Goal: Find specific page/section: Find specific page/section

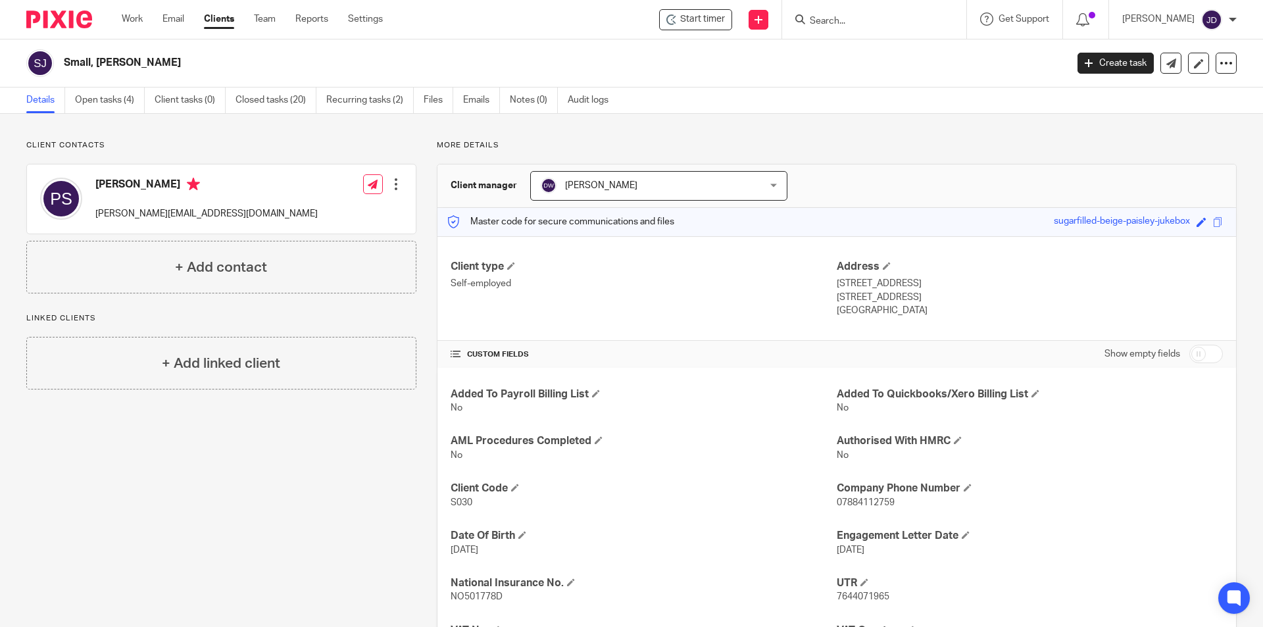
scroll to position [70, 0]
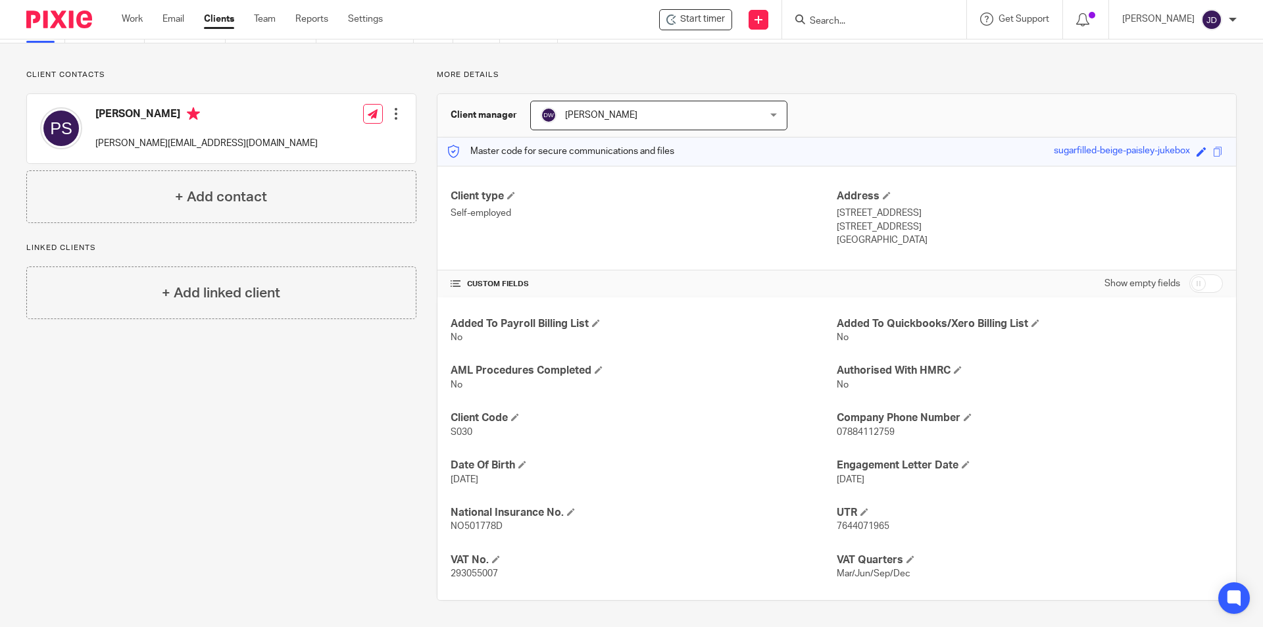
click at [247, 378] on div "Client contacts [PERSON_NAME] [PERSON_NAME][EMAIL_ADDRESS][DOMAIN_NAME] Edit co…" at bounding box center [211, 335] width 411 height 531
click at [278, 407] on div "Client contacts [PERSON_NAME] [PERSON_NAME][EMAIL_ADDRESS][DOMAIN_NAME] Edit co…" at bounding box center [211, 335] width 411 height 531
click at [342, 366] on div "Client contacts [PERSON_NAME] [PERSON_NAME][EMAIL_ADDRESS][DOMAIN_NAME] Edit co…" at bounding box center [211, 335] width 411 height 531
click at [874, 19] on input "Search" at bounding box center [868, 22] width 118 height 12
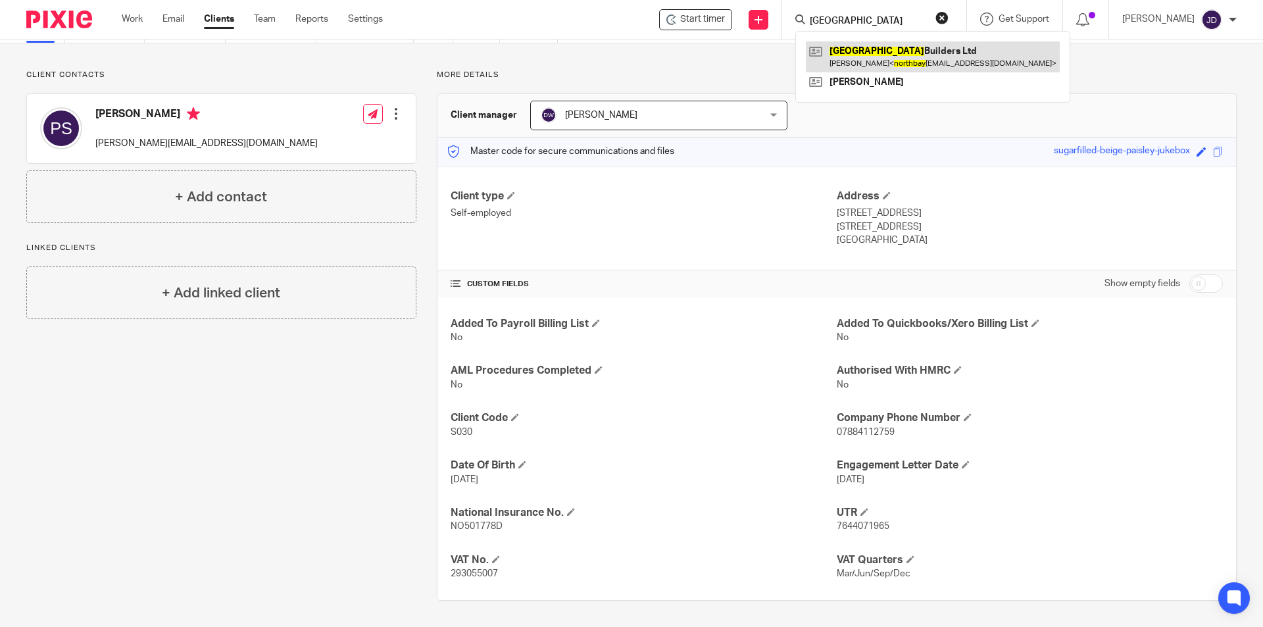
type input "north bay"
click at [897, 57] on link at bounding box center [933, 56] width 254 height 30
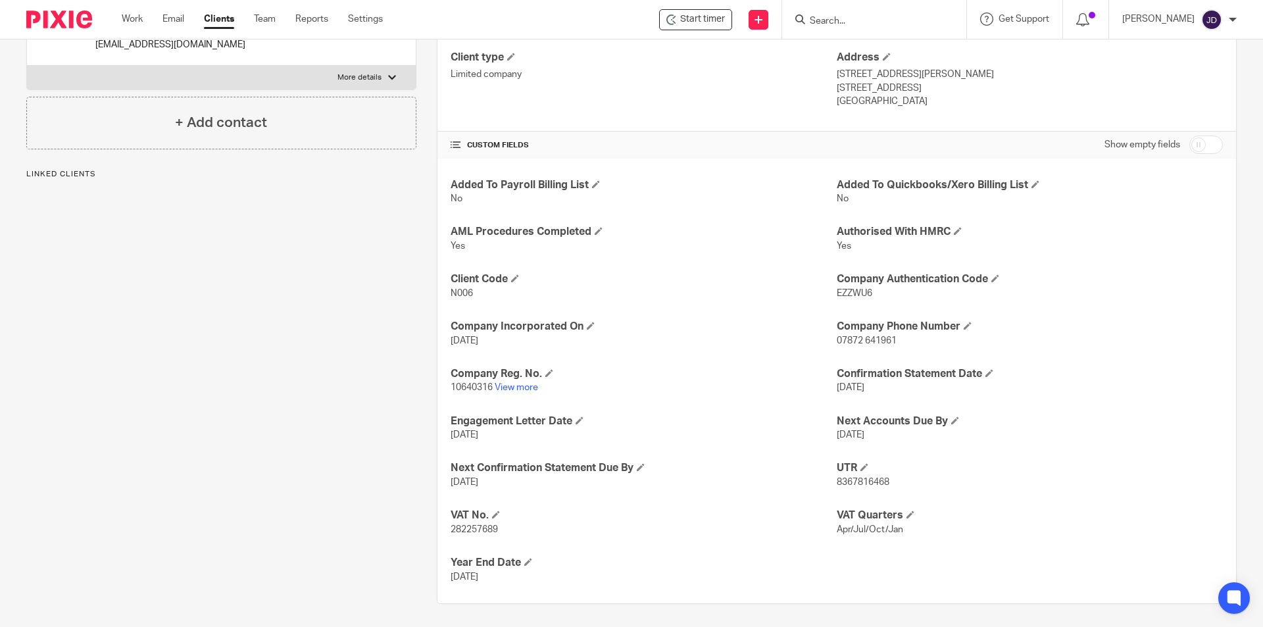
scroll to position [212, 0]
